Goal: Task Accomplishment & Management: Manage account settings

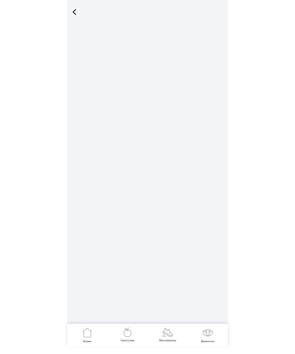
click at [73, 11] on span "button" at bounding box center [74, 12] width 9 height 9
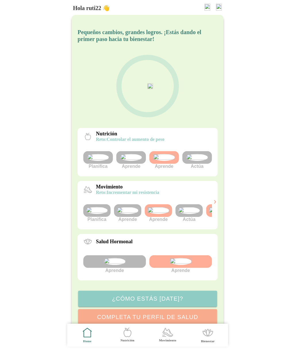
click at [219, 5] on img at bounding box center [219, 7] width 6 height 7
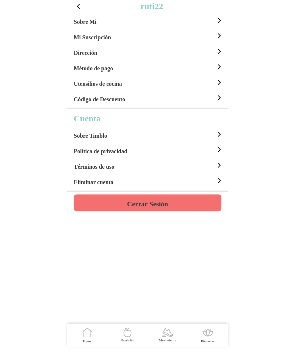
click at [169, 203] on button "Cerrar Sesión" at bounding box center [148, 203] width 148 height 17
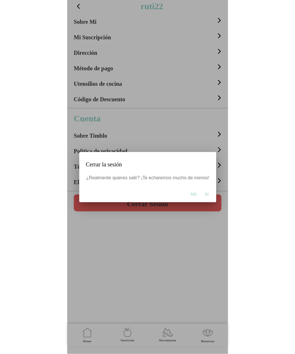
click at [205, 194] on span "Si" at bounding box center [207, 195] width 4 height 6
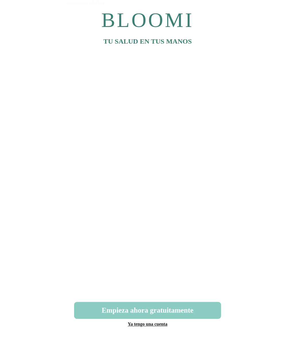
click at [147, 324] on link "Ya tengo una cuenta" at bounding box center [148, 324] width 40 height 5
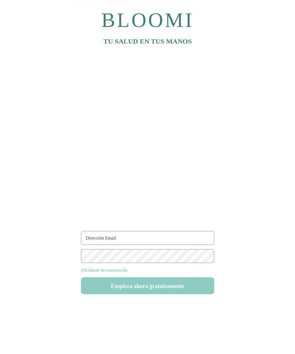
click at [117, 236] on input "text" at bounding box center [147, 238] width 133 height 14
paste input "[EMAIL_ADDRESS][DOMAIN_NAME]"
type input "[EMAIL_ADDRESS][DOMAIN_NAME]"
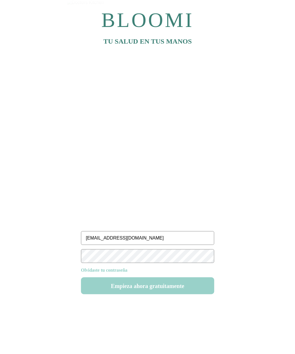
click at [173, 291] on button "Empieza ahora gratuitamente" at bounding box center [147, 286] width 133 height 17
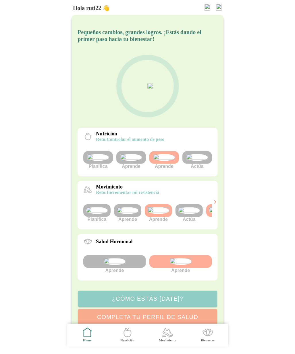
click at [204, 164] on div at bounding box center [197, 157] width 30 height 13
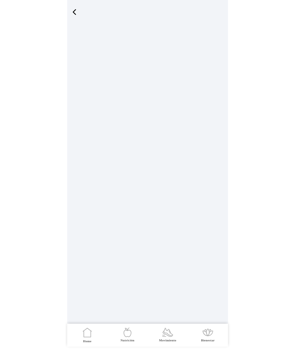
click at [134, 335] on span "Nutrición" at bounding box center [127, 335] width 33 height 23
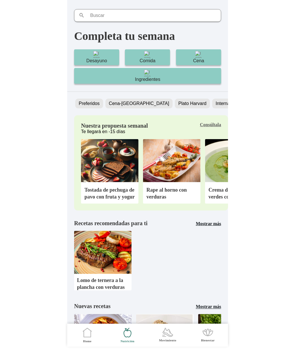
click at [87, 338] on icon ".cls-1 { stroke-width: 0px; } .cls-1, .cls-2 { fill: none; } .cls-2 { stroke-li…" at bounding box center [87, 333] width 12 height 12
